Goal: Task Accomplishment & Management: Manage account settings

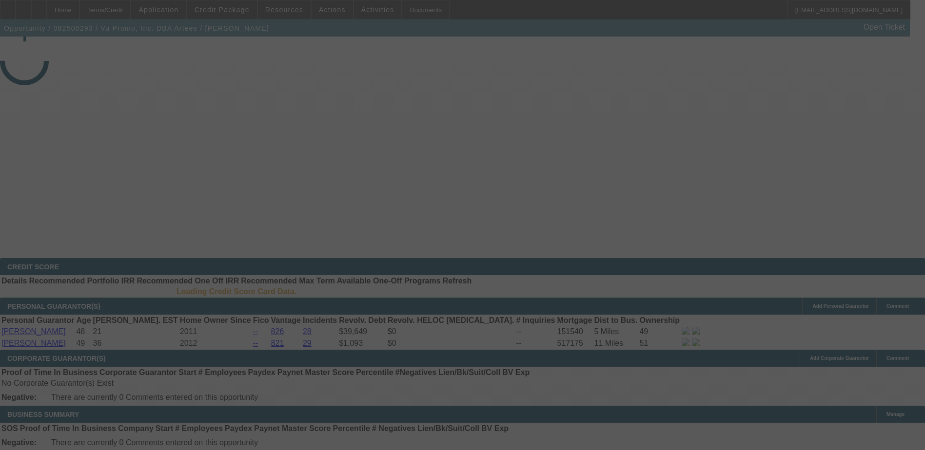
select select "3"
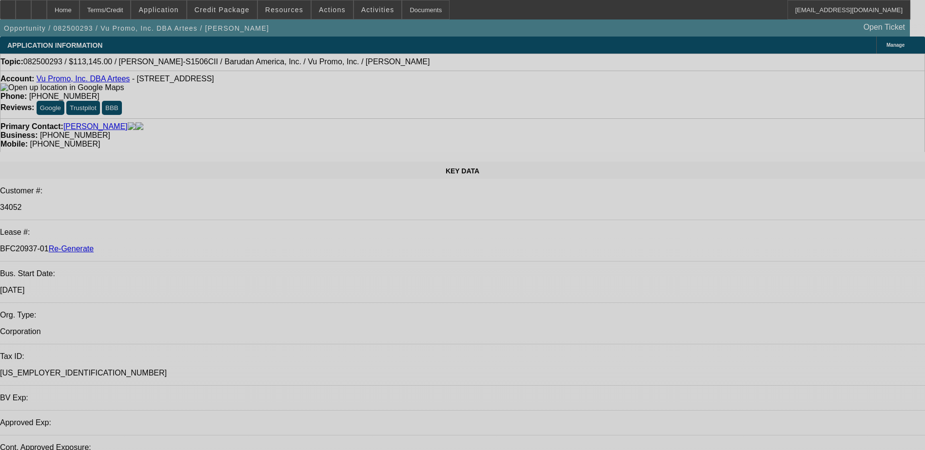
select select "0"
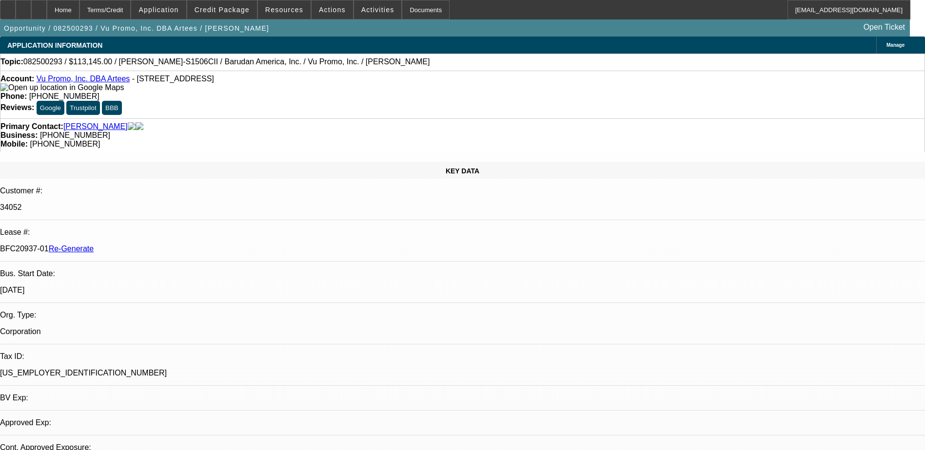
select select "2"
select select "0.1"
select select "1"
select select "2"
select select "4"
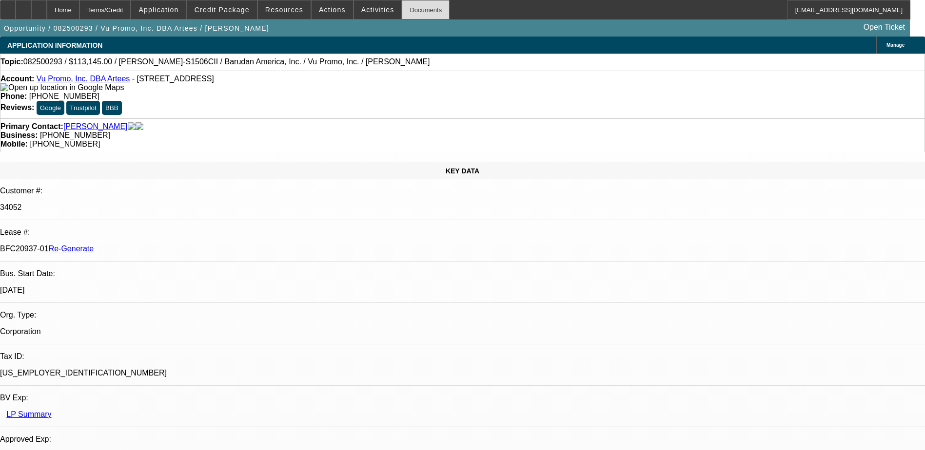
click at [402, 11] on div "Documents" at bounding box center [426, 9] width 48 height 19
type input "terr"
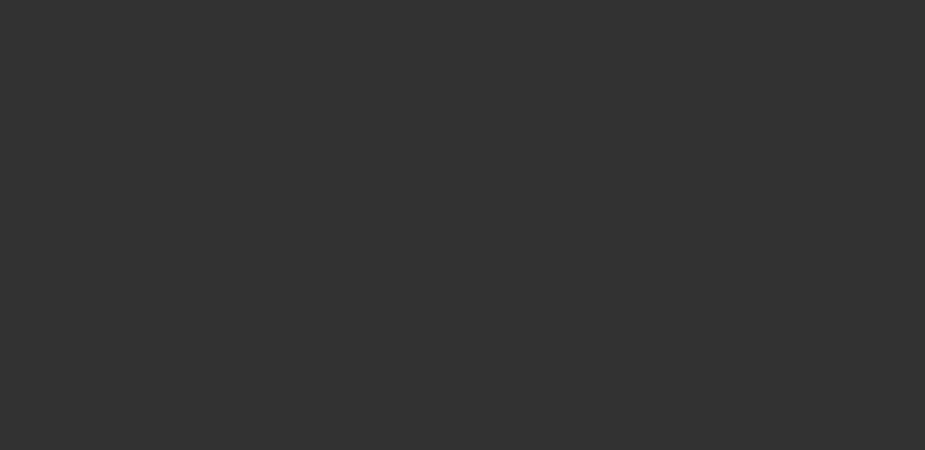
select select "4"
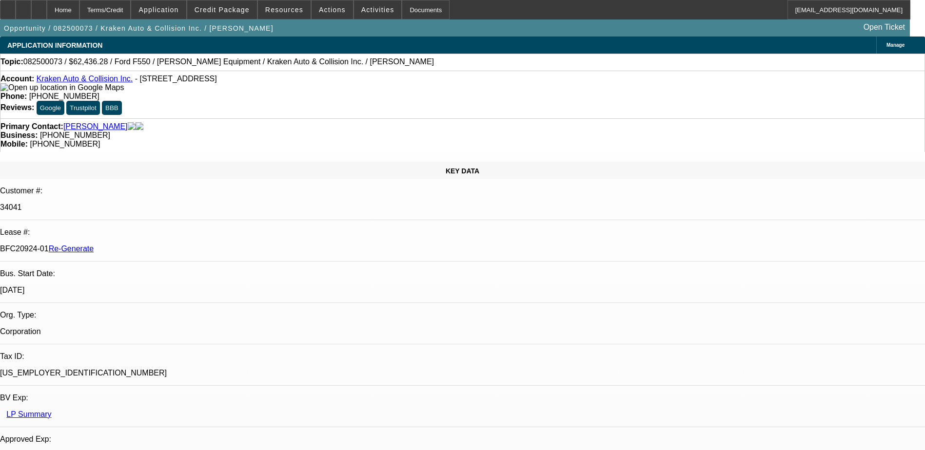
select select "0"
select select "0.1"
select select "1"
select select "3"
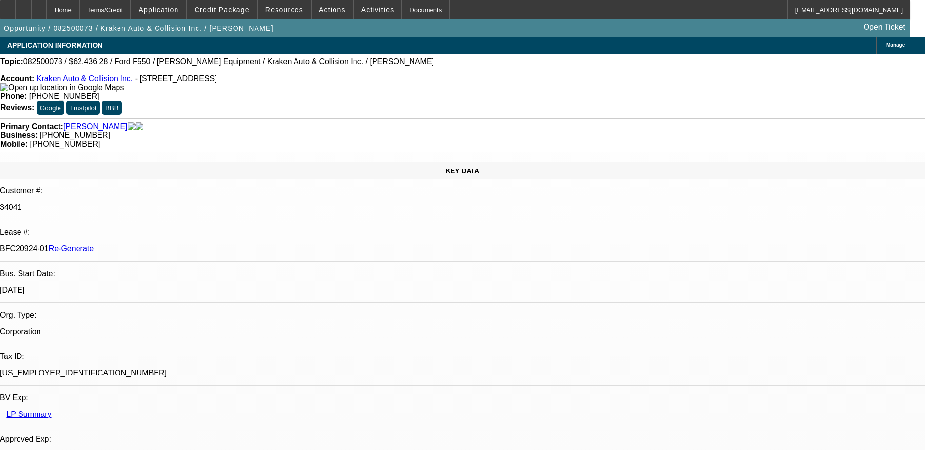
select select "4"
click at [415, 11] on div "Documents" at bounding box center [426, 9] width 48 height 19
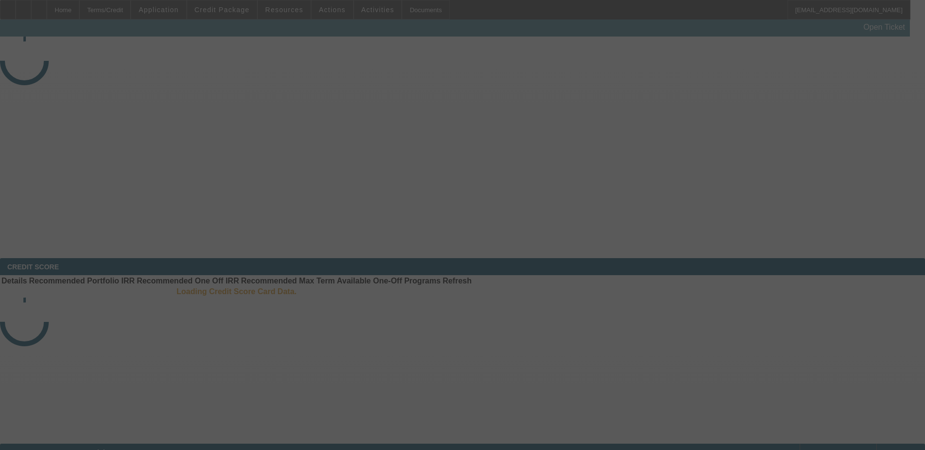
select select "4"
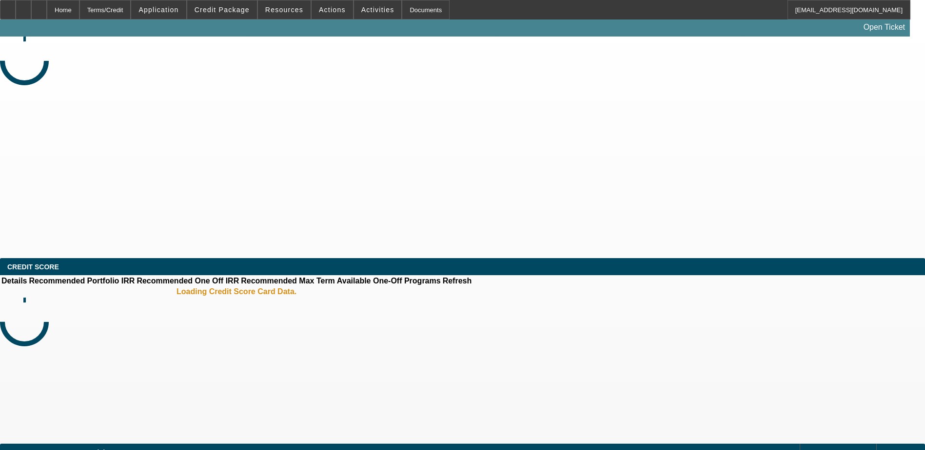
select select "0"
select select "3"
select select "0.1"
select select "4"
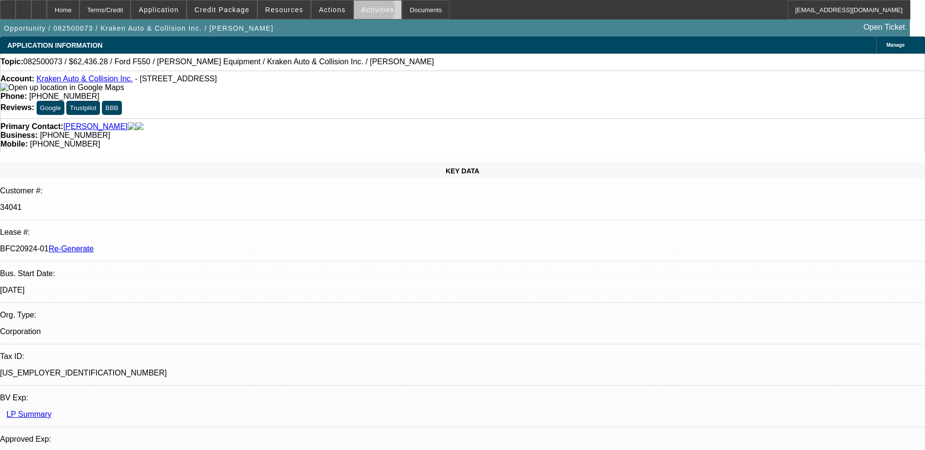
click at [363, 11] on span "Activities" at bounding box center [377, 10] width 33 height 8
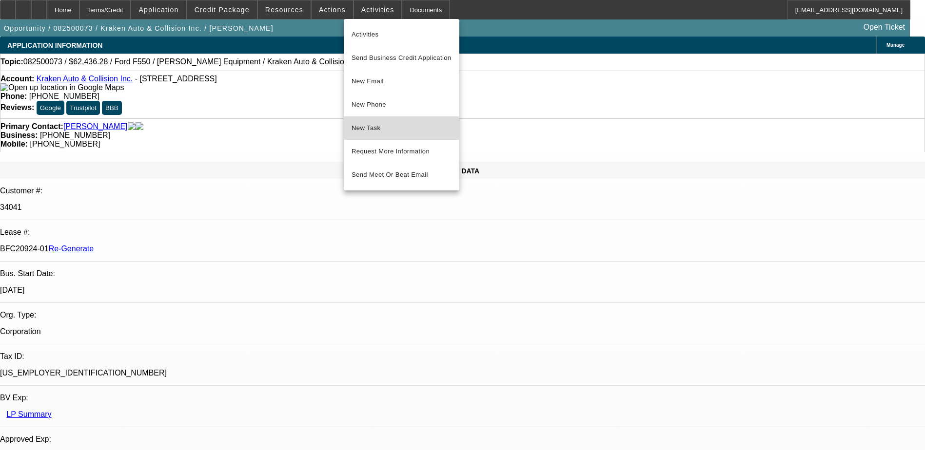
click at [371, 130] on span "New Task" at bounding box center [401, 128] width 100 height 12
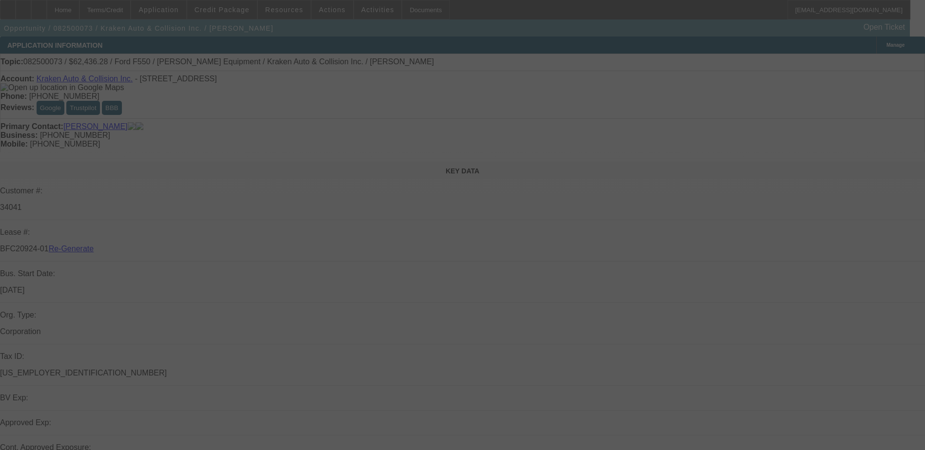
select select "4"
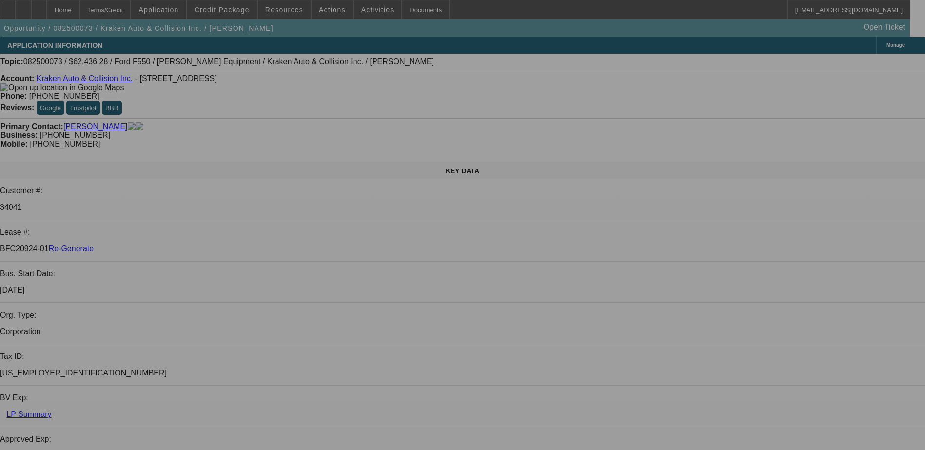
select select "0"
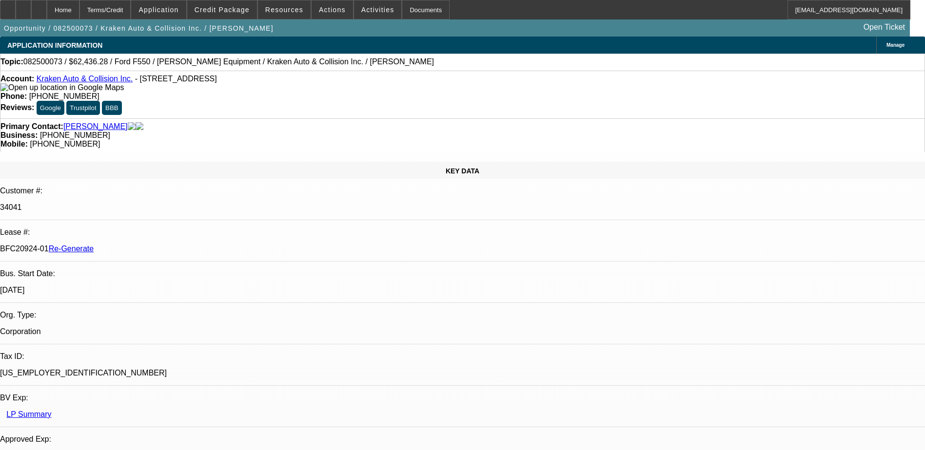
select select "0"
select select "3"
select select "0.1"
select select "4"
click at [333, 12] on span "Actions" at bounding box center [332, 10] width 27 height 8
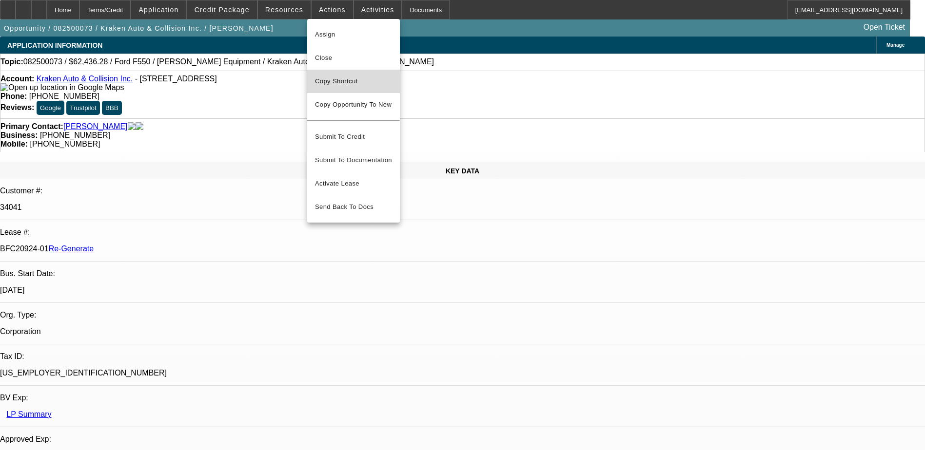
click at [334, 82] on span "Copy Shortcut" at bounding box center [353, 82] width 77 height 12
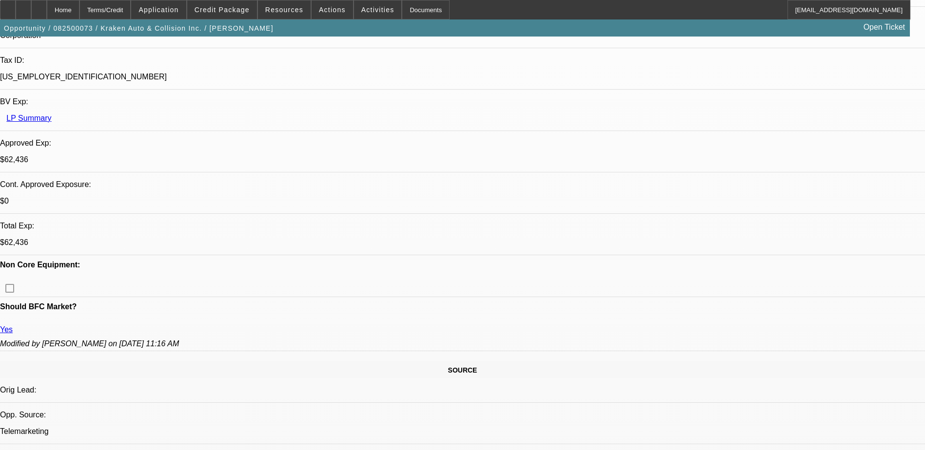
scroll to position [292, 0]
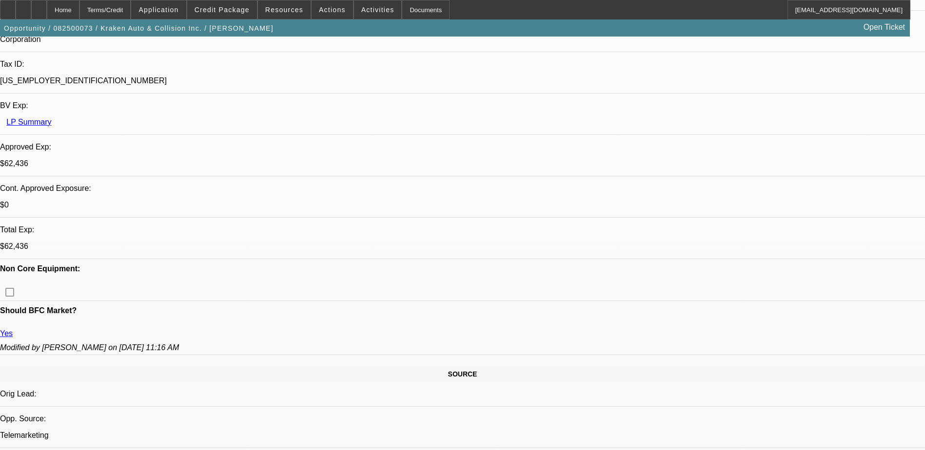
drag, startPoint x: 69, startPoint y: 203, endPoint x: 17, endPoint y: 205, distance: 51.7
copy link "Rafael Valenzuela"
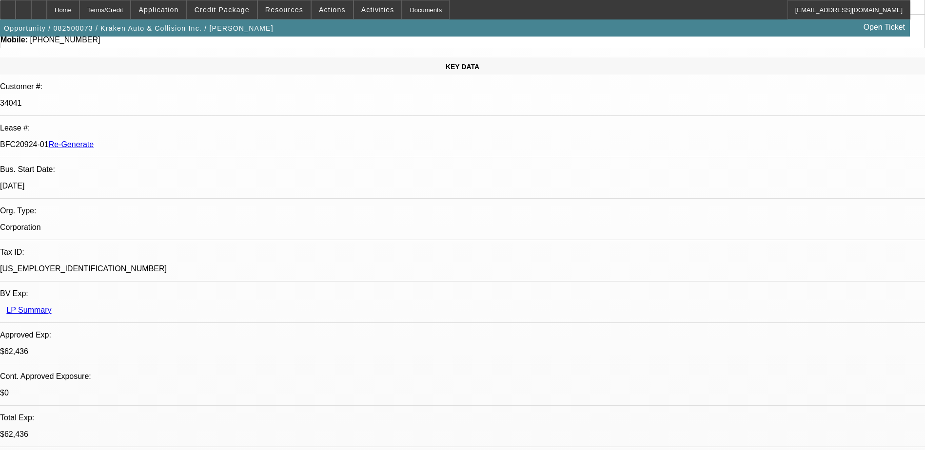
scroll to position [0, 0]
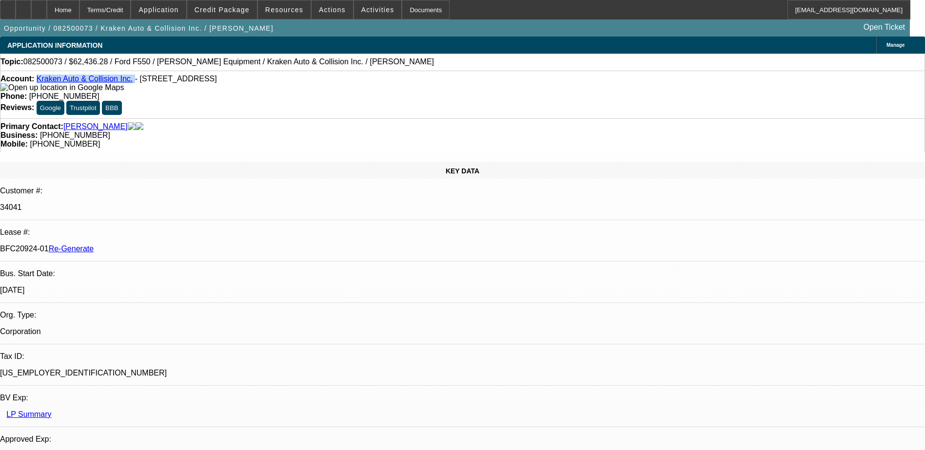
drag, startPoint x: 124, startPoint y: 80, endPoint x: 46, endPoint y: 85, distance: 78.2
click at [46, 85] on div "Account: Kraken Auto & Collision Inc. - 2451 Pond Rd, Ronkonkoma, NY 11779" at bounding box center [462, 84] width 924 height 18
copy div "Kraken Auto & Collision Inc."
click at [405, 6] on div "Documents" at bounding box center [426, 9] width 48 height 19
click at [482, 13] on div "Home Terms/Credit Application Credit Package Resources Actions Activities Docum…" at bounding box center [455, 9] width 910 height 19
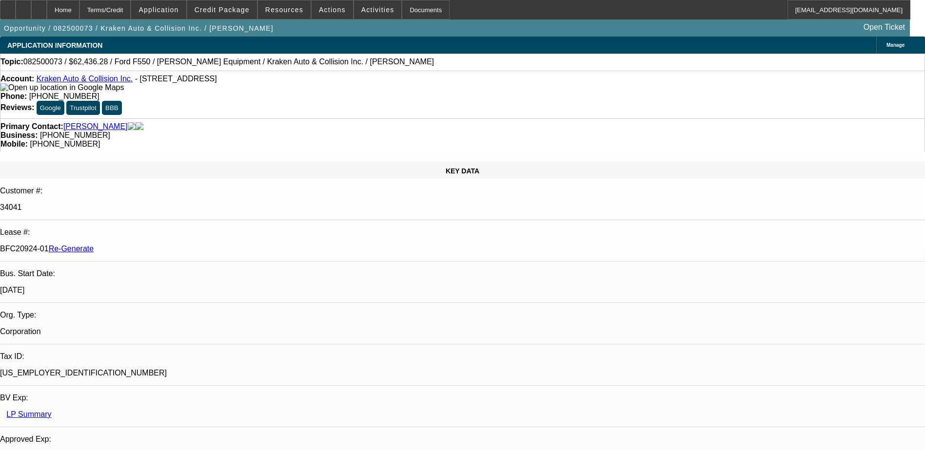
click at [499, 13] on div "Home Terms/Credit Application Credit Package Resources Actions Activities Docum…" at bounding box center [455, 9] width 910 height 19
click at [124, 6] on div "Terms/Credit" at bounding box center [105, 9] width 52 height 19
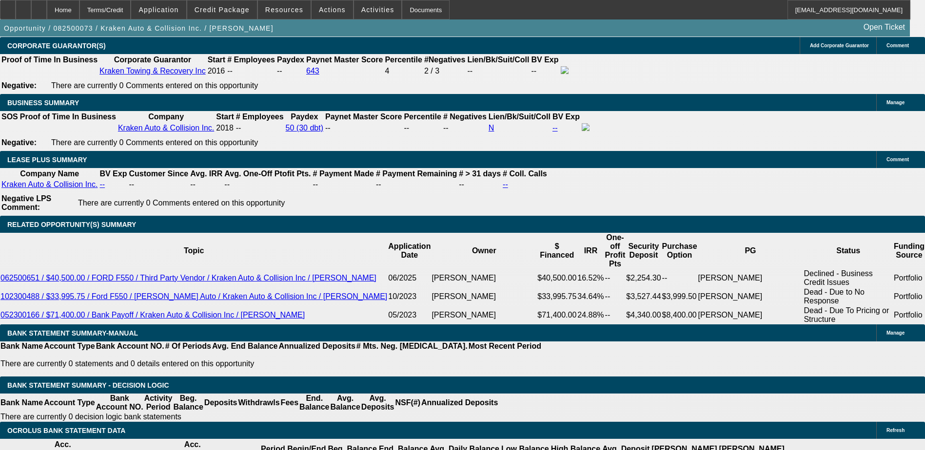
click at [409, 5] on div "Documents" at bounding box center [426, 9] width 48 height 19
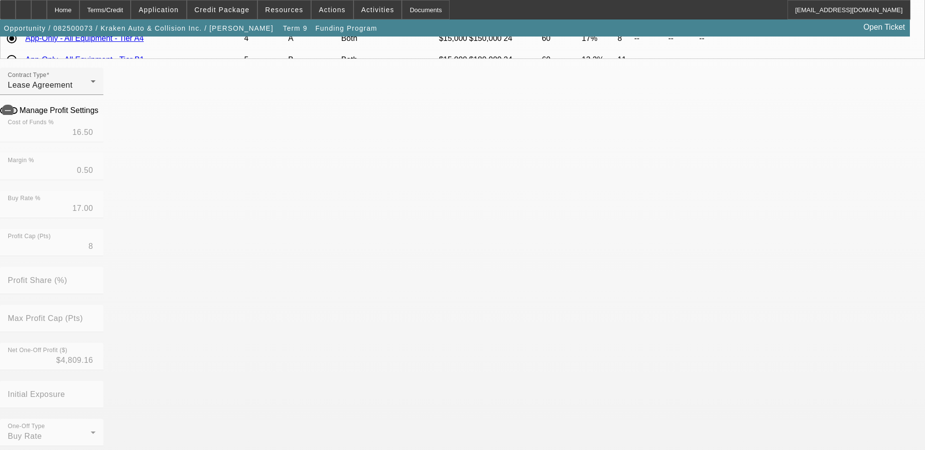
scroll to position [244, 0]
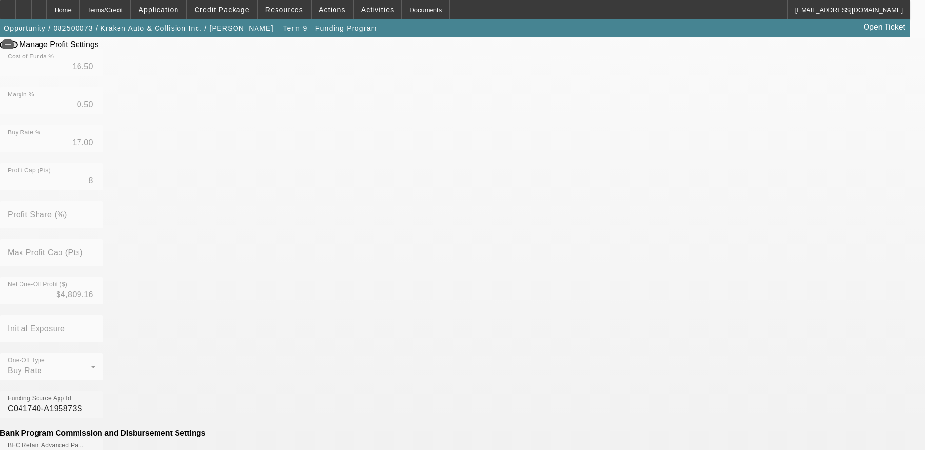
click at [373, 348] on mat-option "No" at bounding box center [392, 351] width 128 height 23
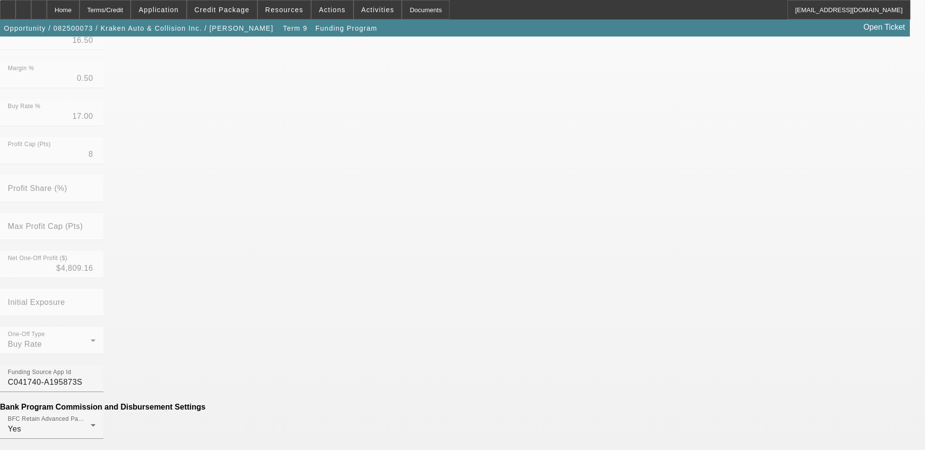
scroll to position [292, 0]
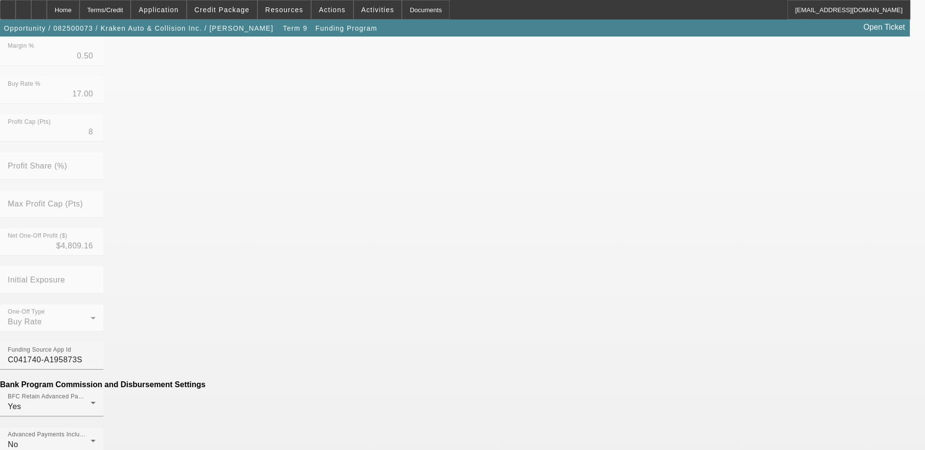
type input "$200.00"
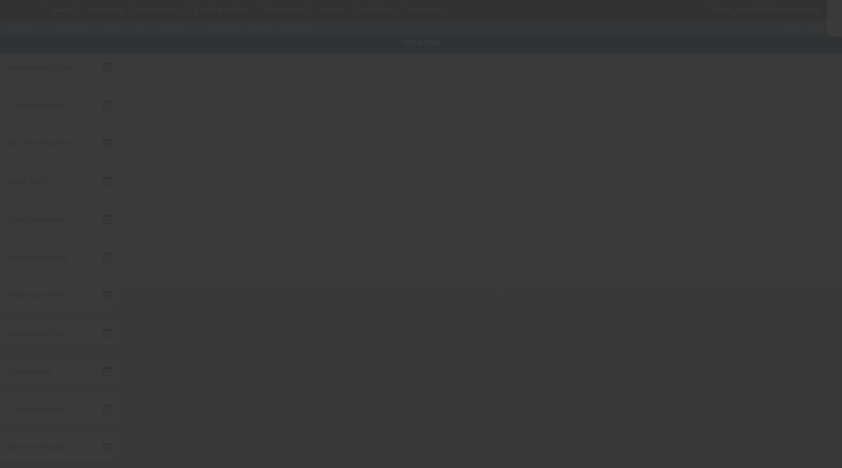
type input "8/5/2025"
type input "8/7/2025"
type input "8/8/2025"
type input "8/11/2025"
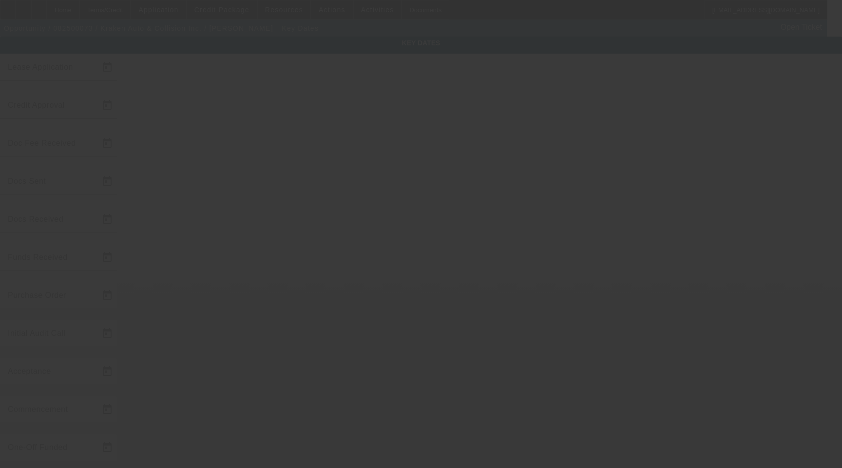
type input "8/18/2025"
type input "8/19/2025"
type input "9/1/2025"
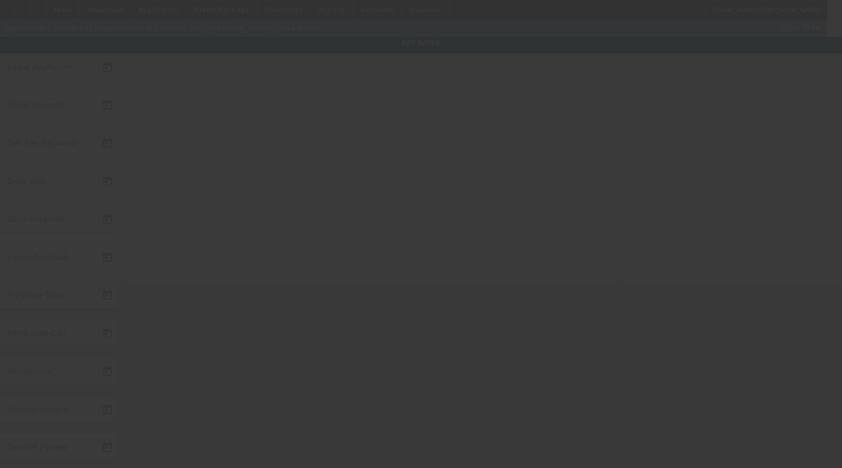
type input "10/1/2025"
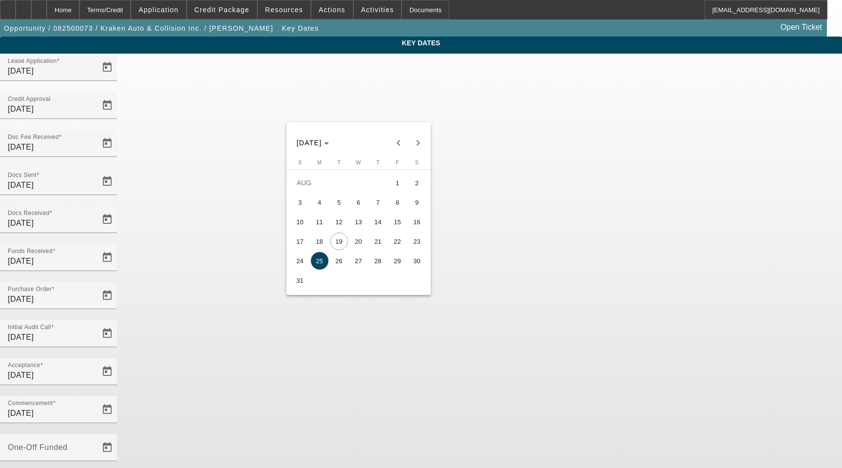
click at [372, 240] on span "21" at bounding box center [378, 241] width 18 height 18
type input "8/21/2025"
